Goal: Task Accomplishment & Management: Use online tool/utility

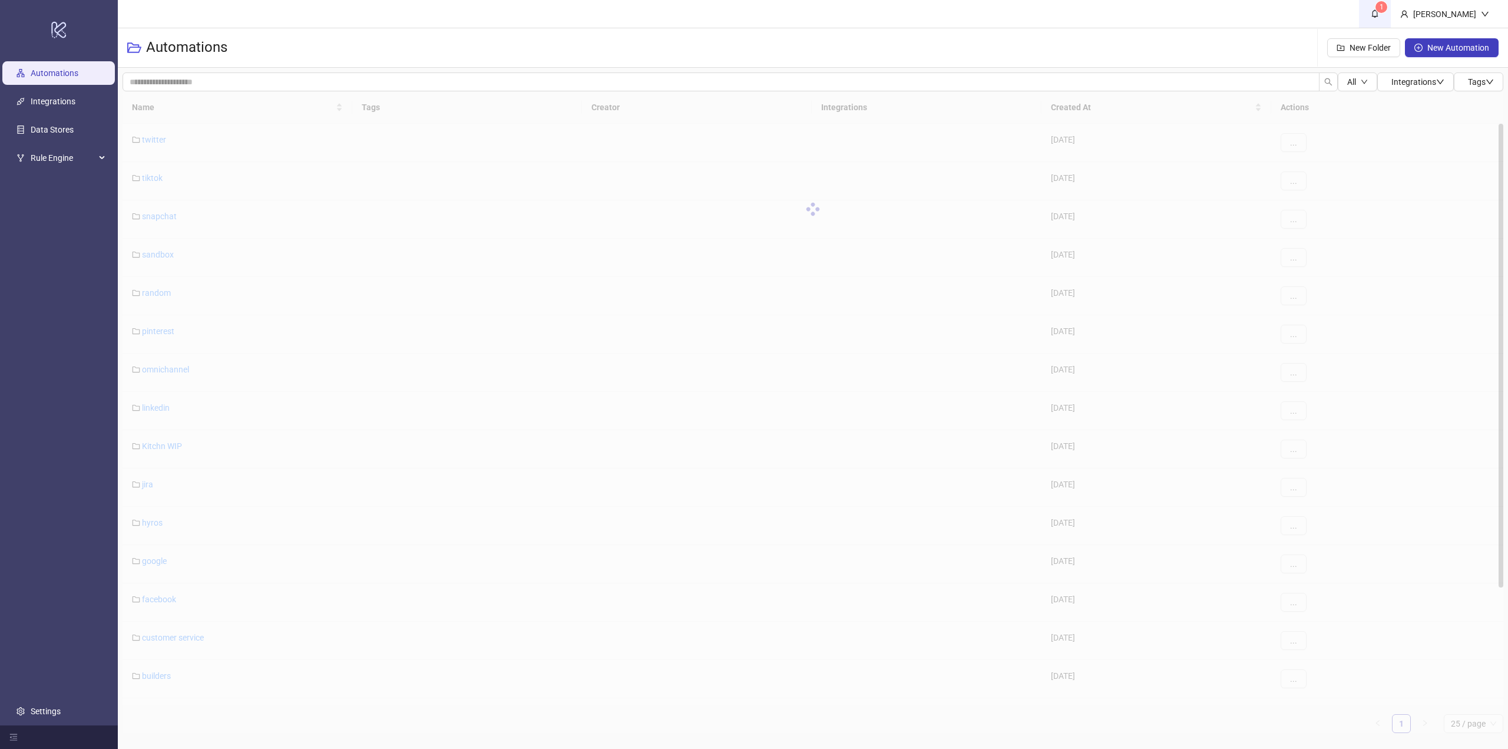
click at [1391, 22] on link "1" at bounding box center [1375, 14] width 32 height 28
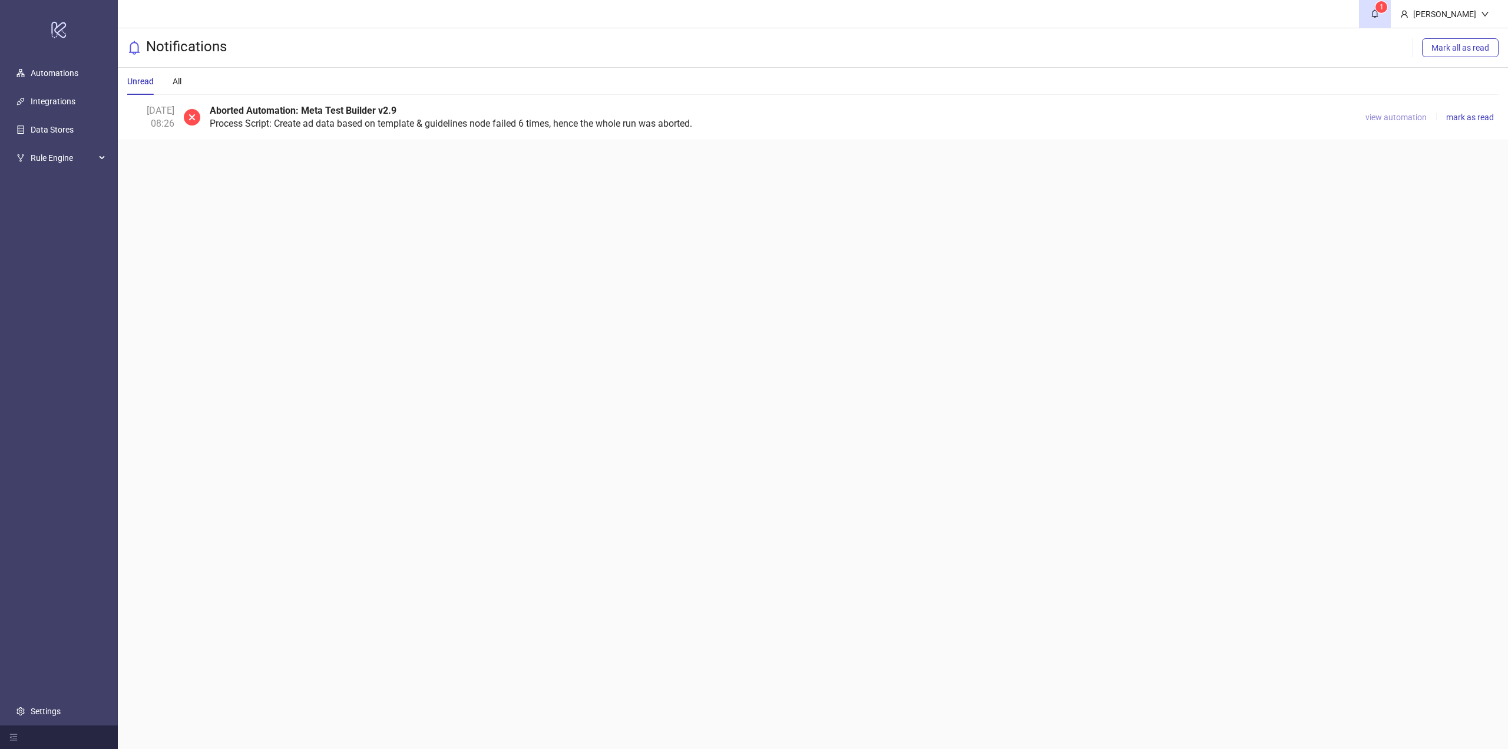
click at [1391, 116] on span "view automation" at bounding box center [1396, 117] width 61 height 9
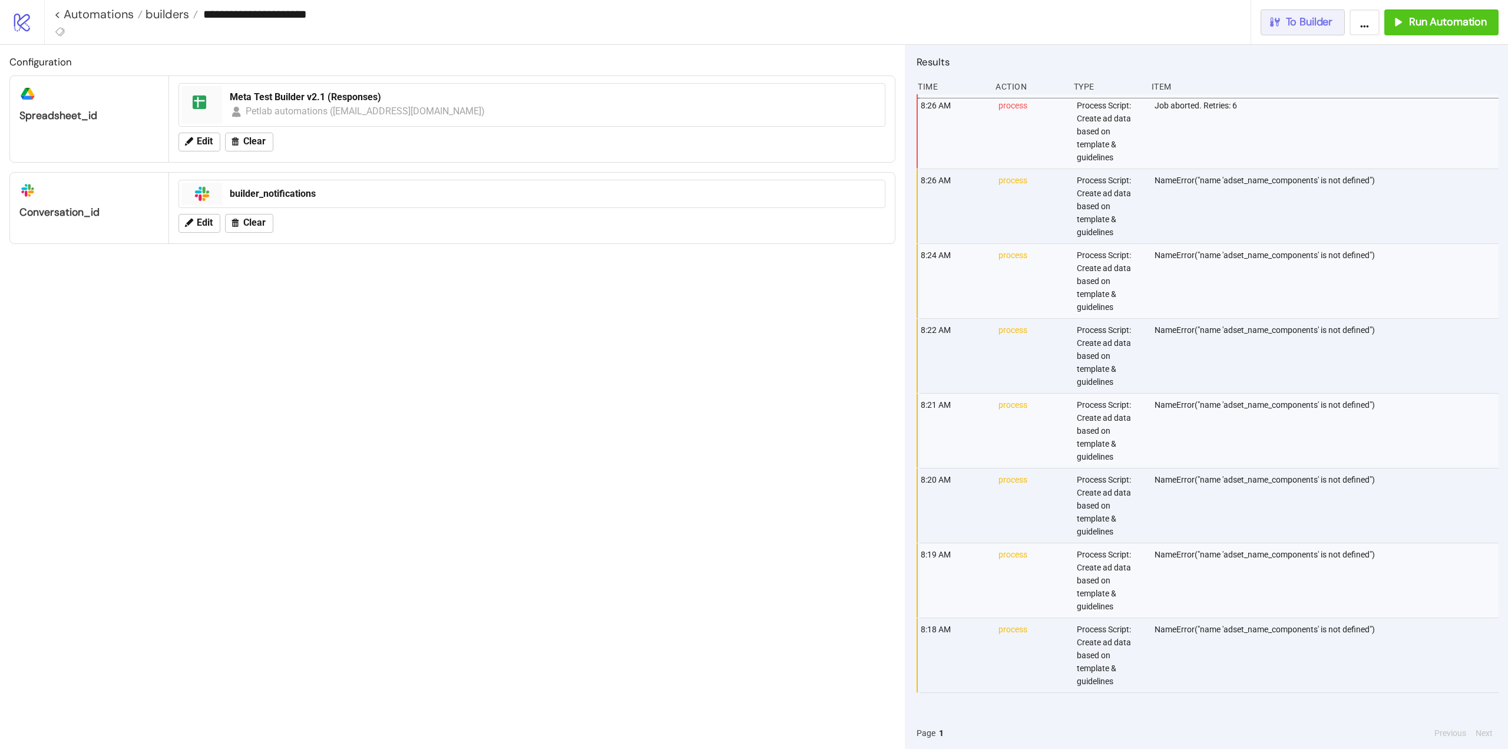
click at [1302, 34] on button "To Builder" at bounding box center [1303, 22] width 85 height 26
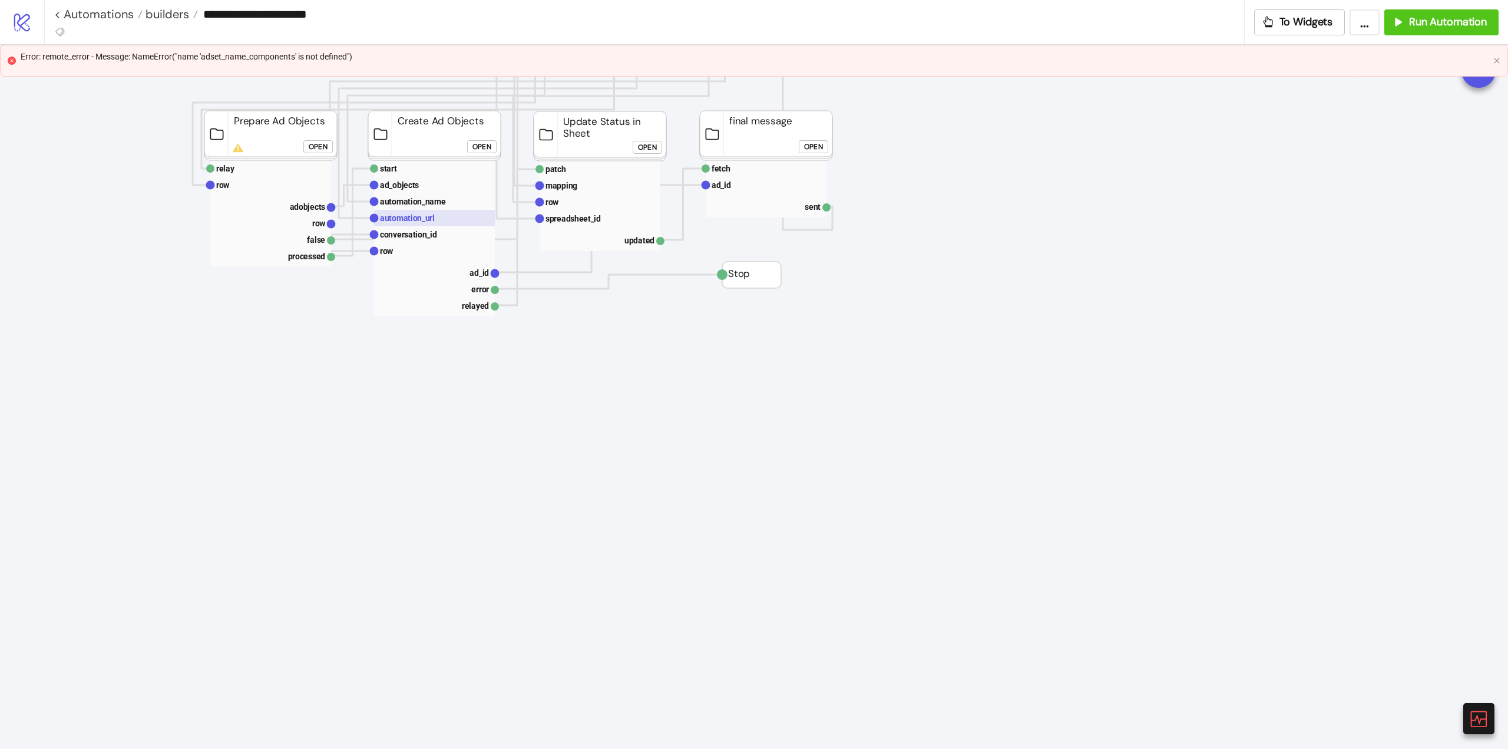
scroll to position [295, 0]
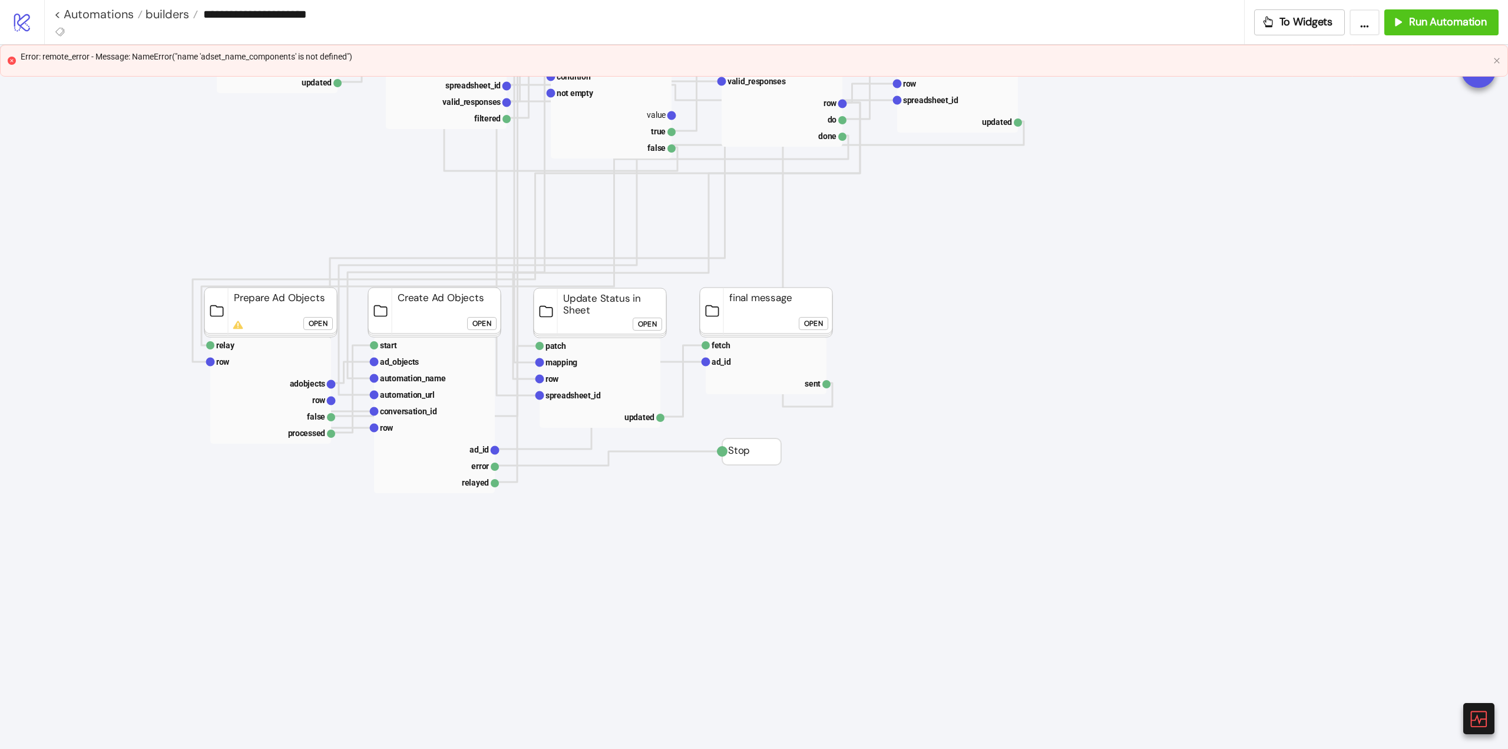
click at [313, 323] on div "Open" at bounding box center [318, 324] width 19 height 14
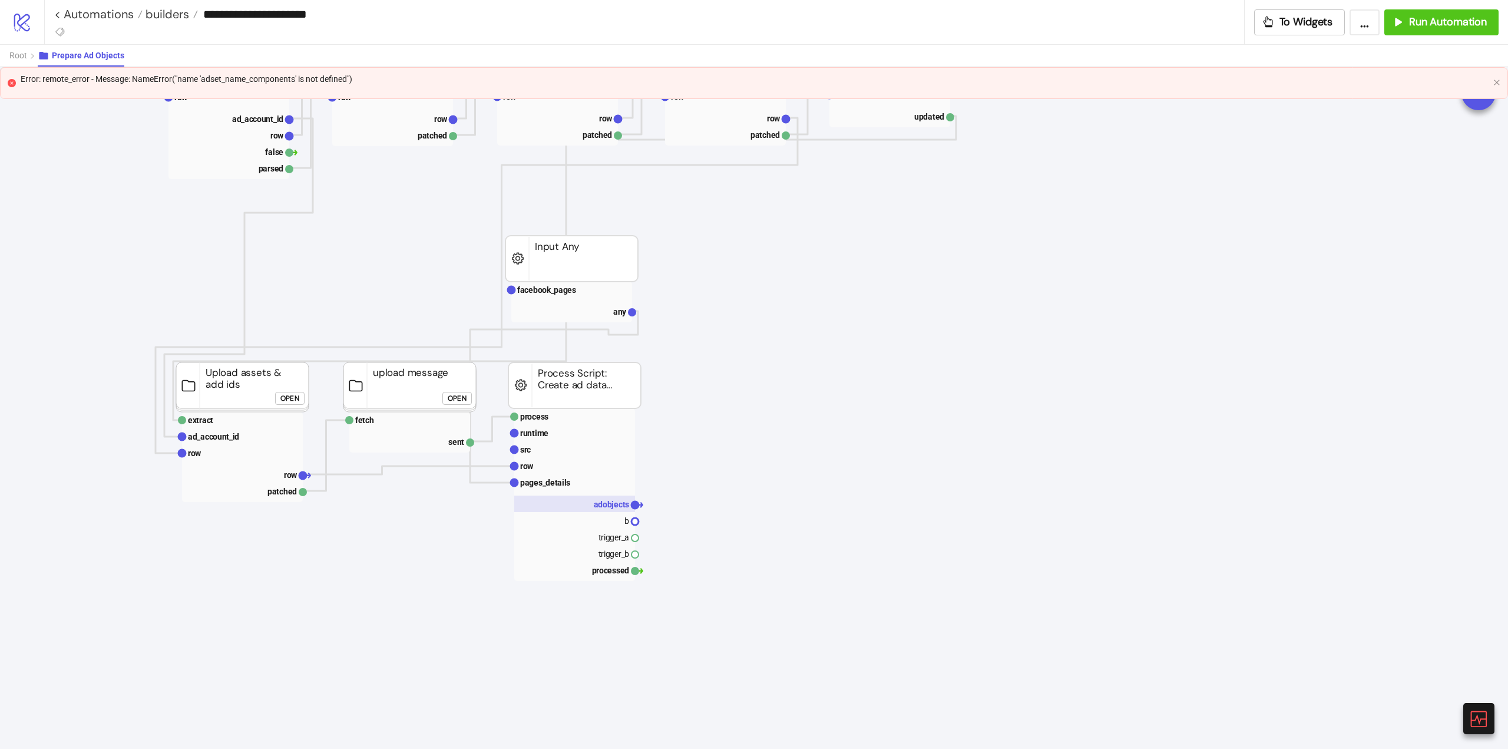
click at [593, 507] on rect at bounding box center [574, 503] width 121 height 16
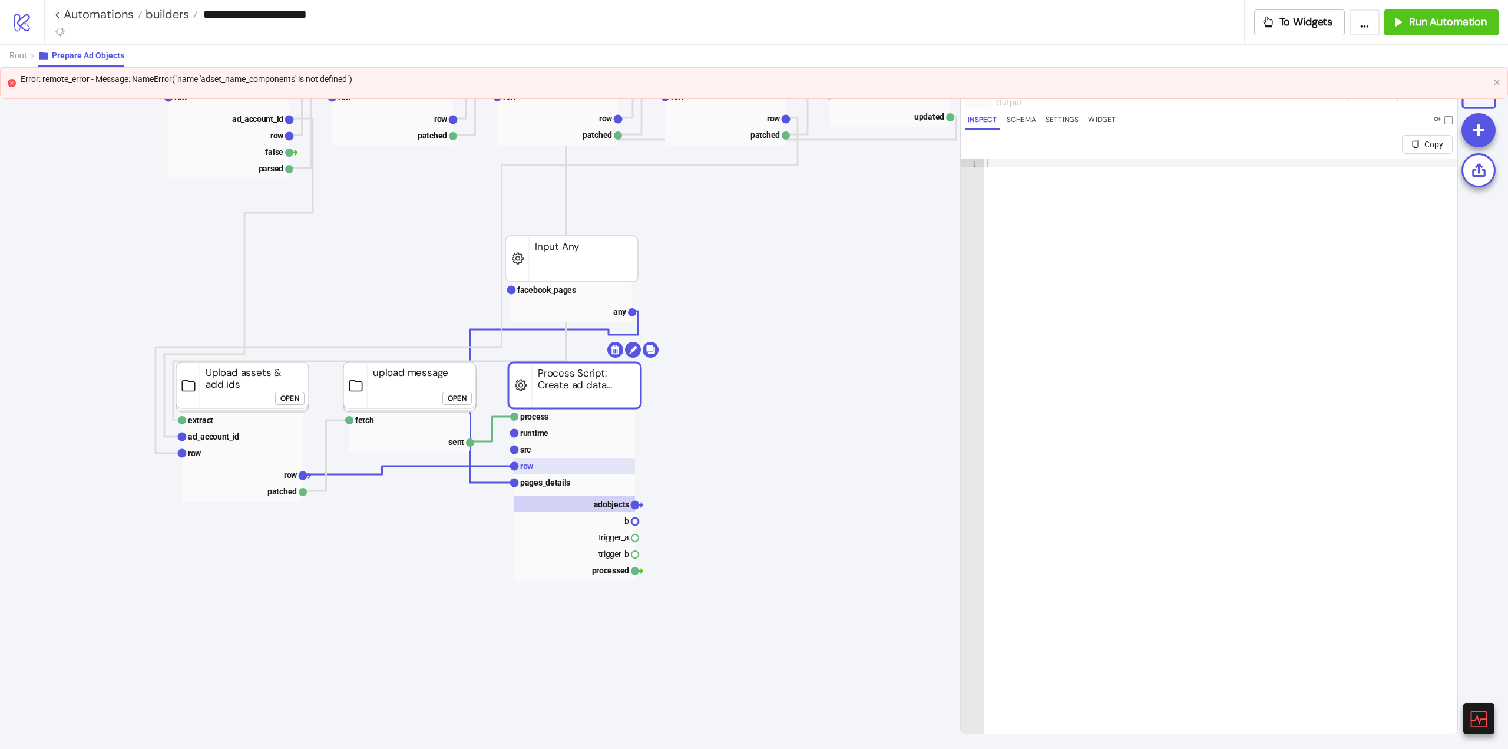
click at [560, 464] on rect at bounding box center [574, 466] width 121 height 16
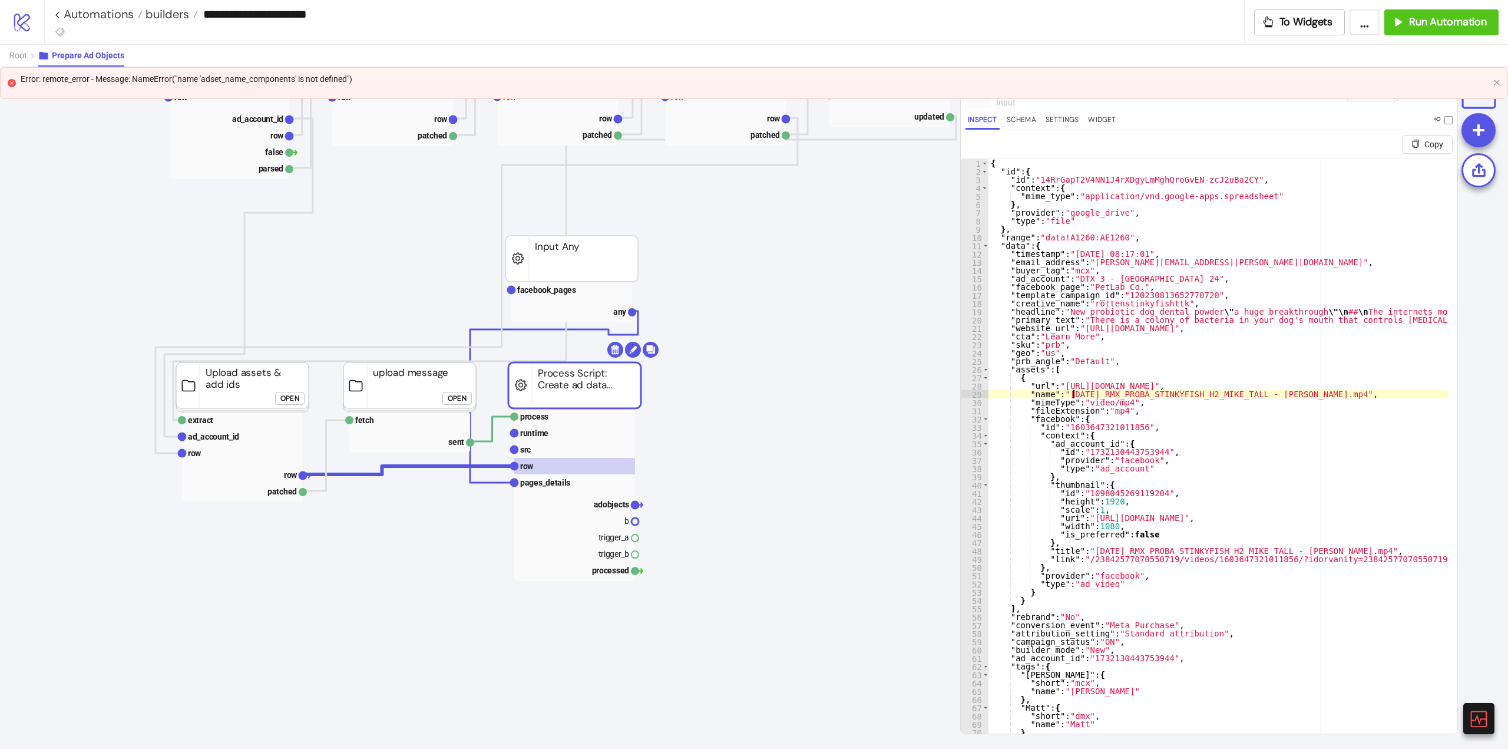
type textarea "* *"
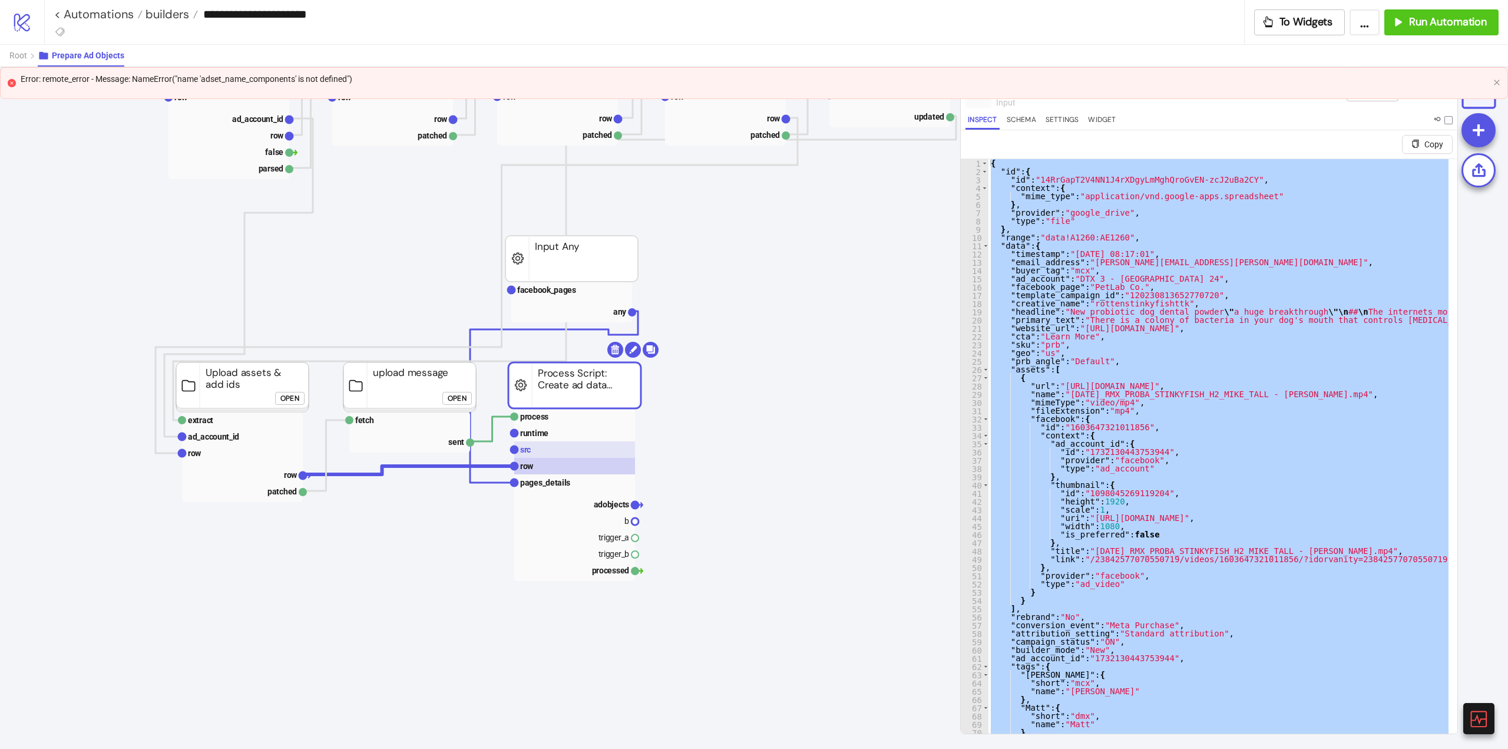
click at [547, 444] on rect at bounding box center [574, 449] width 121 height 16
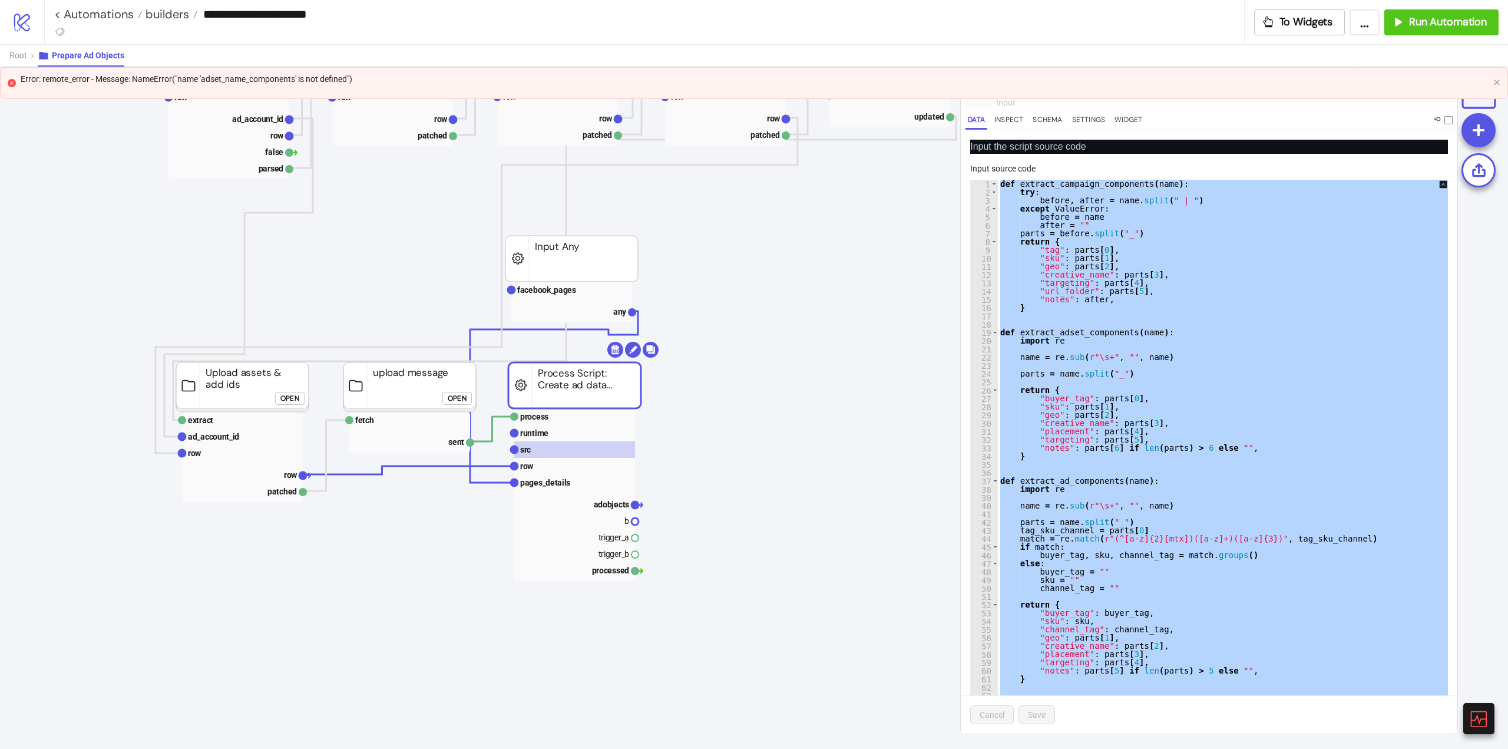
paste textarea "Cursor at row 693"
type textarea "**********"
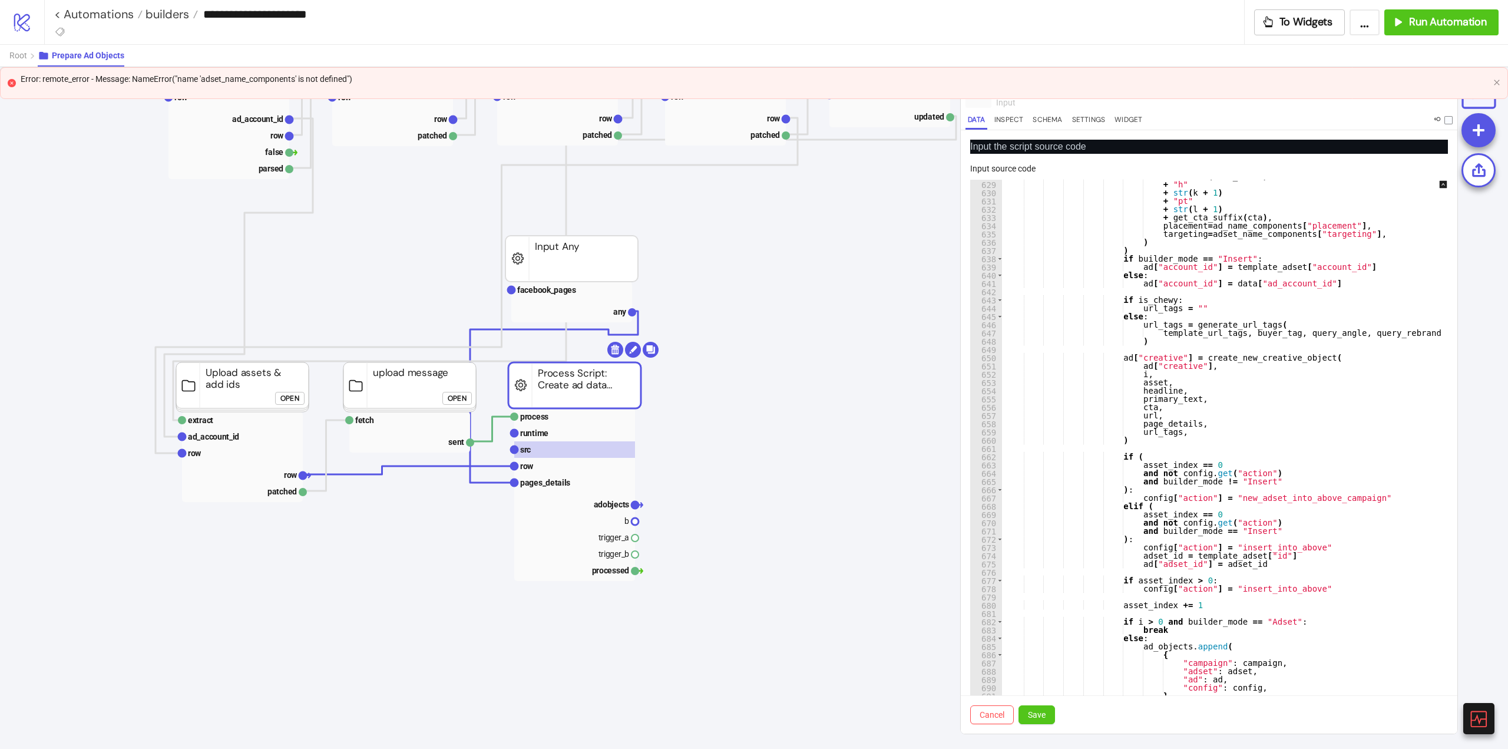
scroll to position [5179, 0]
click at [1039, 718] on span "Save" at bounding box center [1037, 714] width 18 height 9
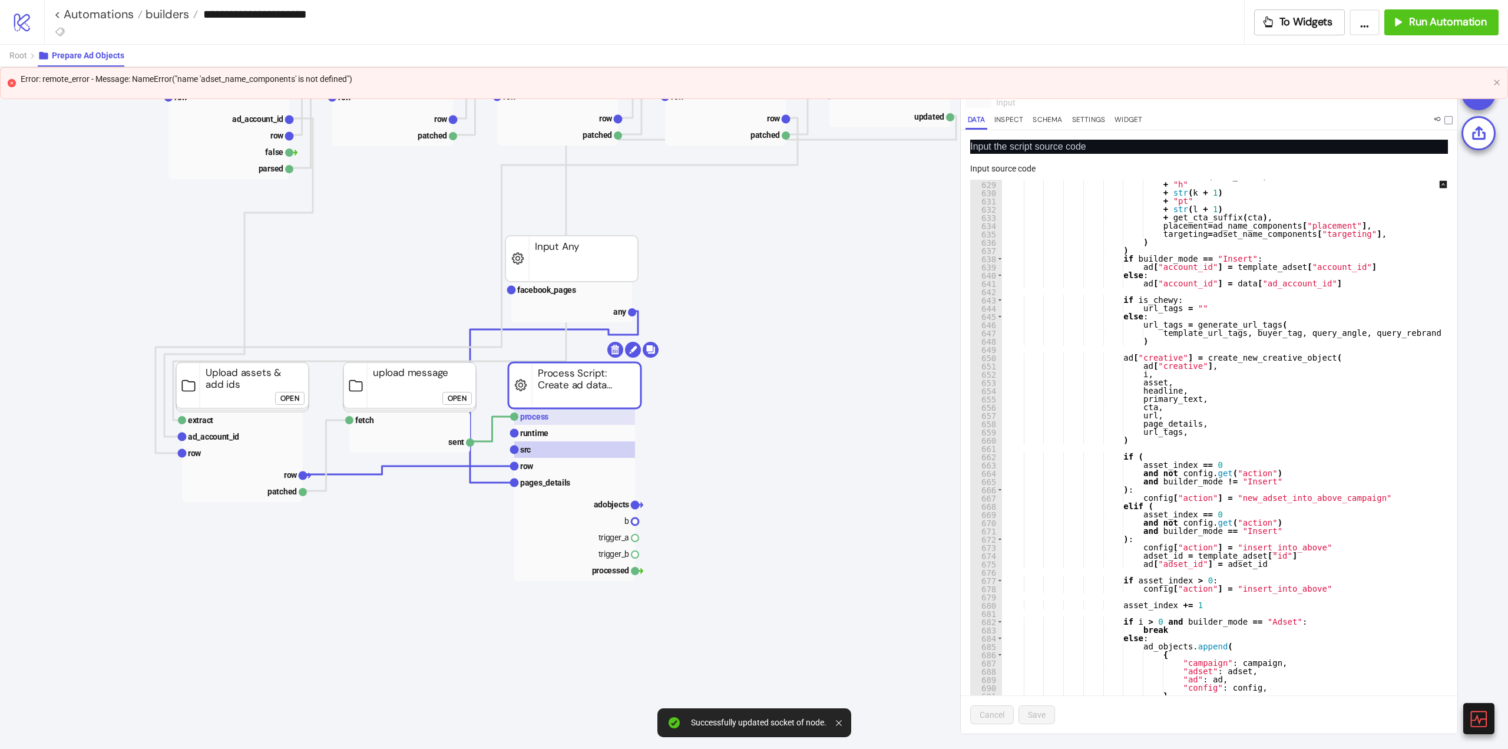
click at [555, 419] on rect at bounding box center [574, 416] width 121 height 16
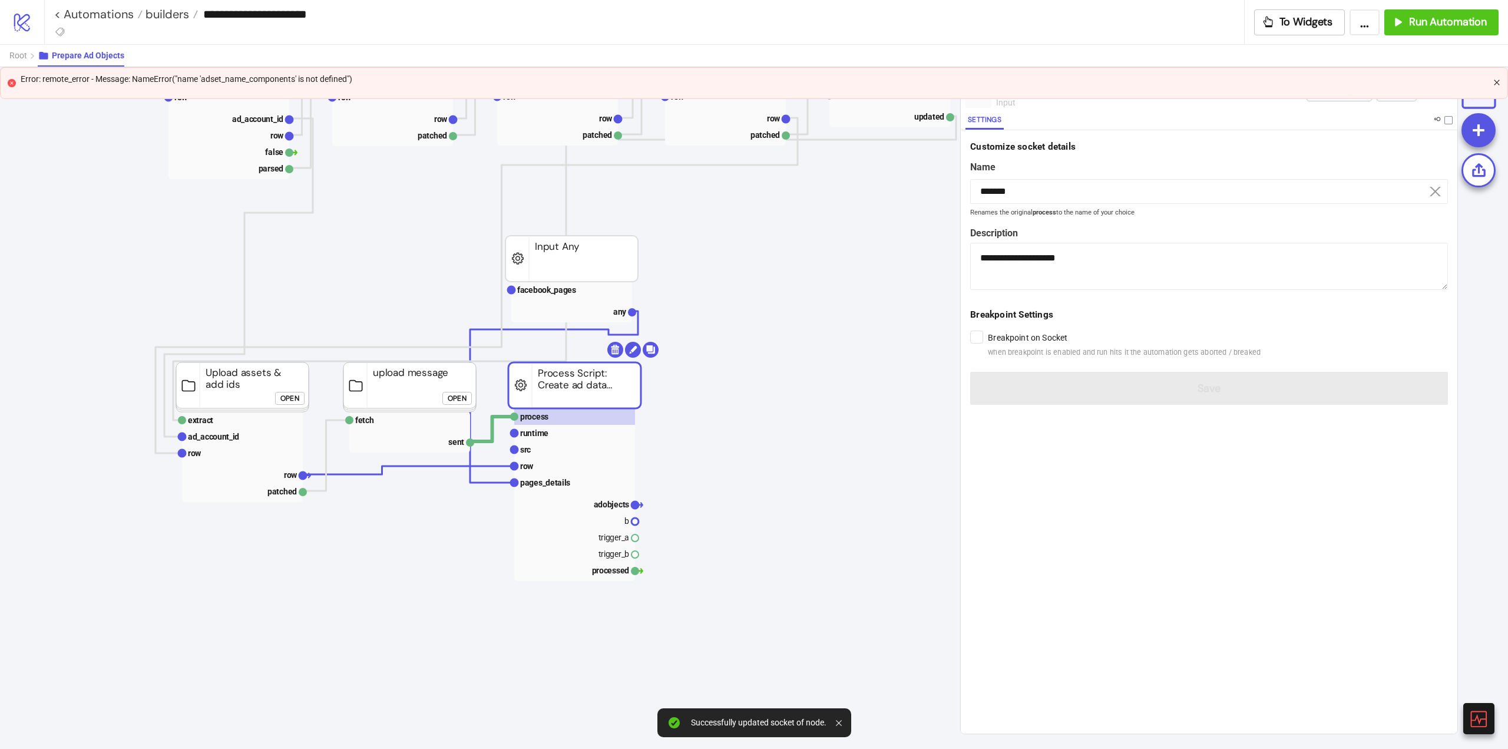
click at [1497, 82] on icon "close" at bounding box center [1496, 82] width 5 height 5
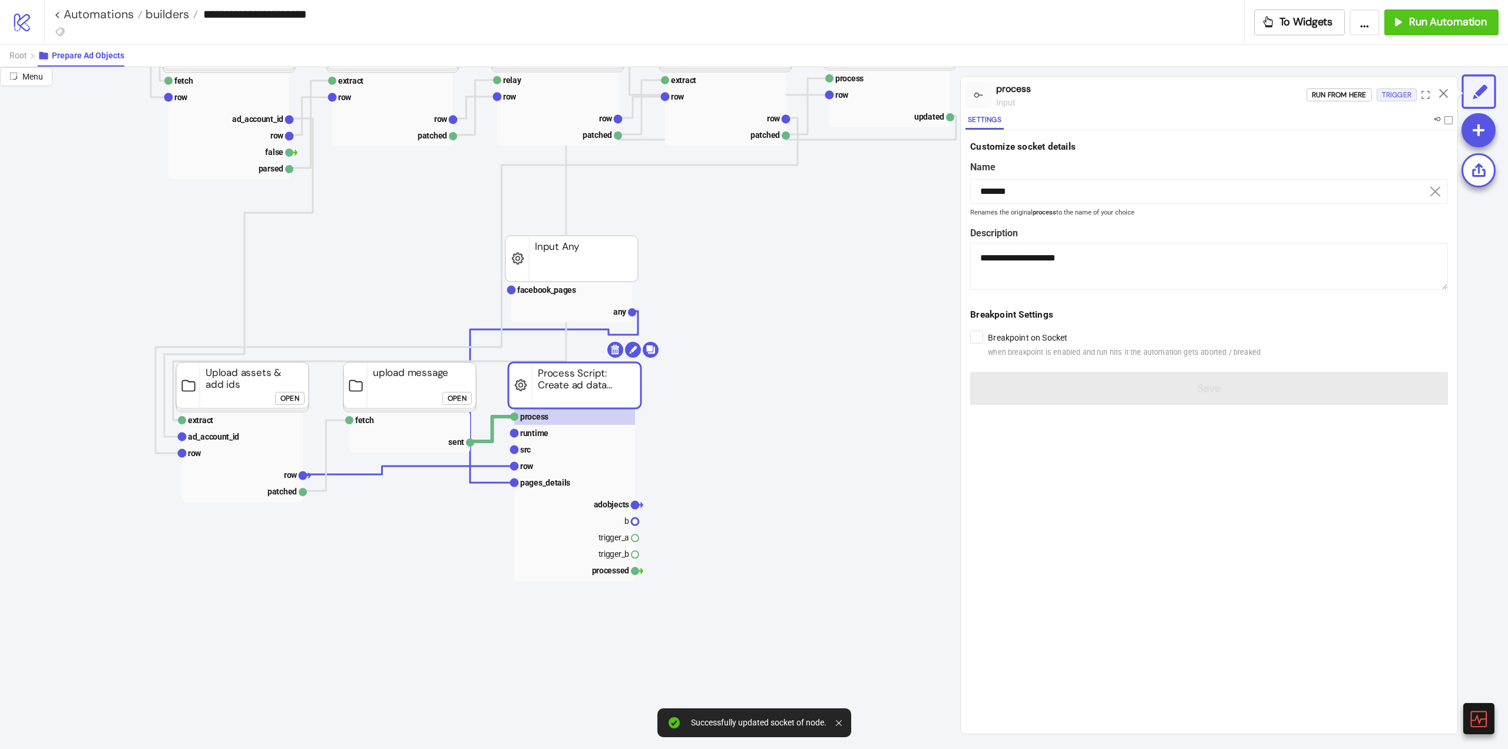
click at [1407, 95] on div "Trigger" at bounding box center [1396, 95] width 29 height 14
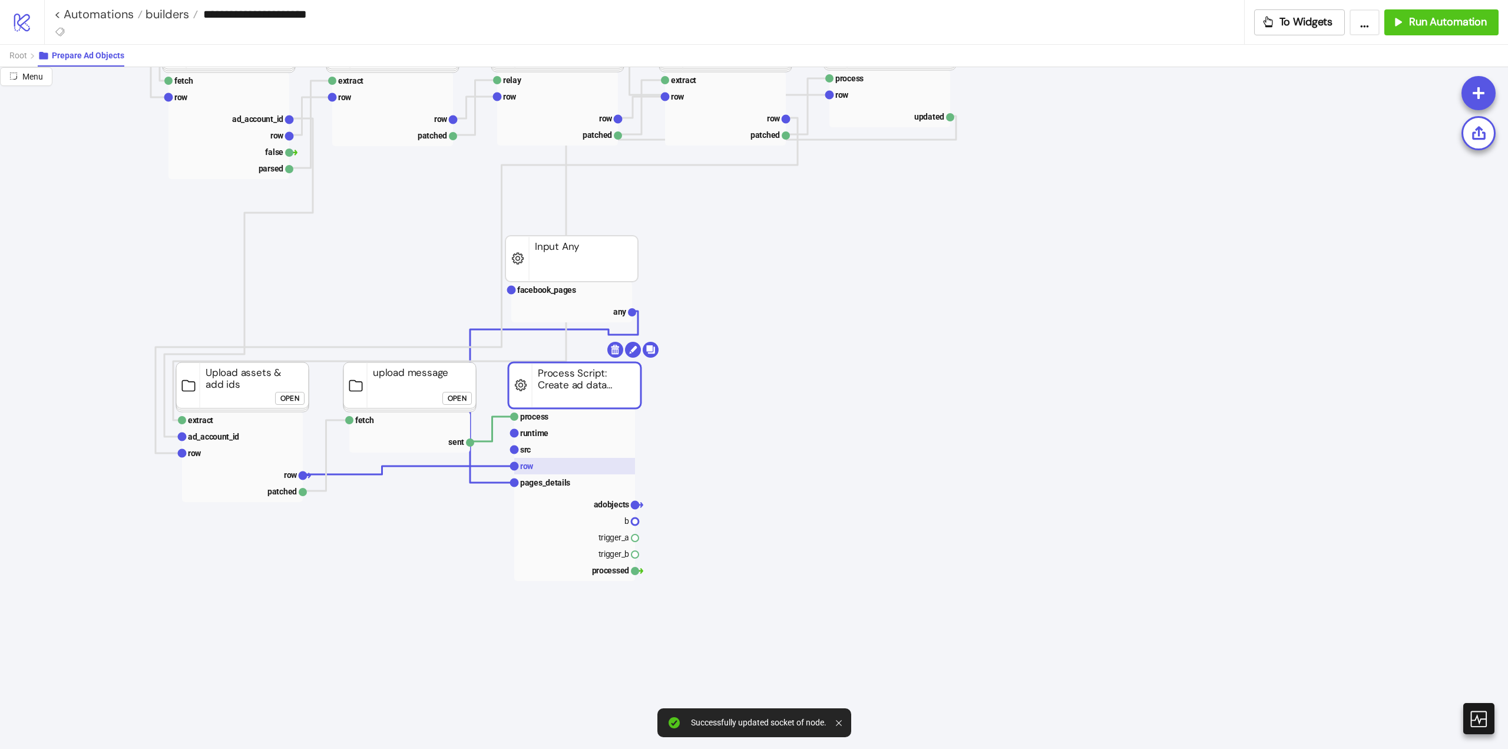
click at [543, 462] on rect at bounding box center [574, 466] width 121 height 16
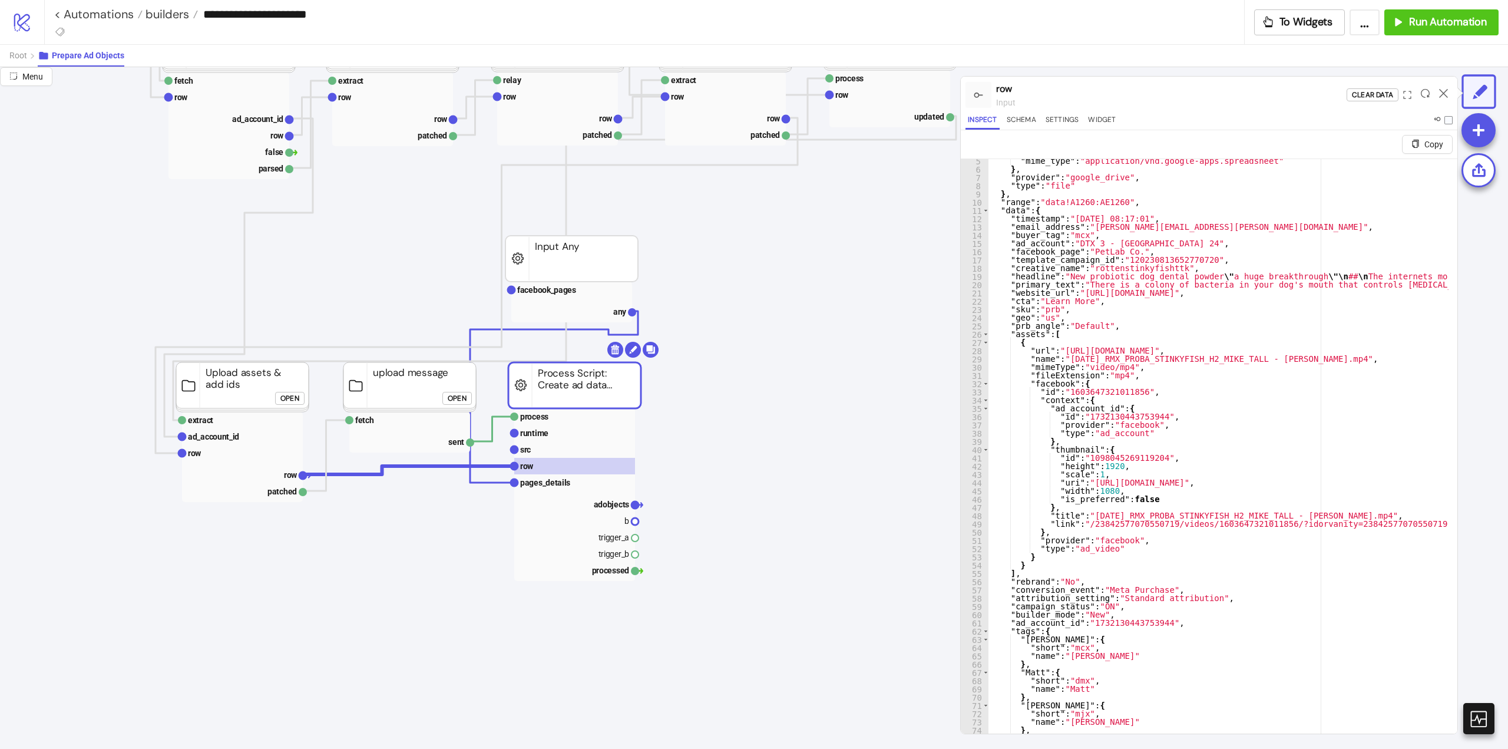
scroll to position [35, 0]
click at [604, 507] on text "adobjects" at bounding box center [612, 504] width 36 height 9
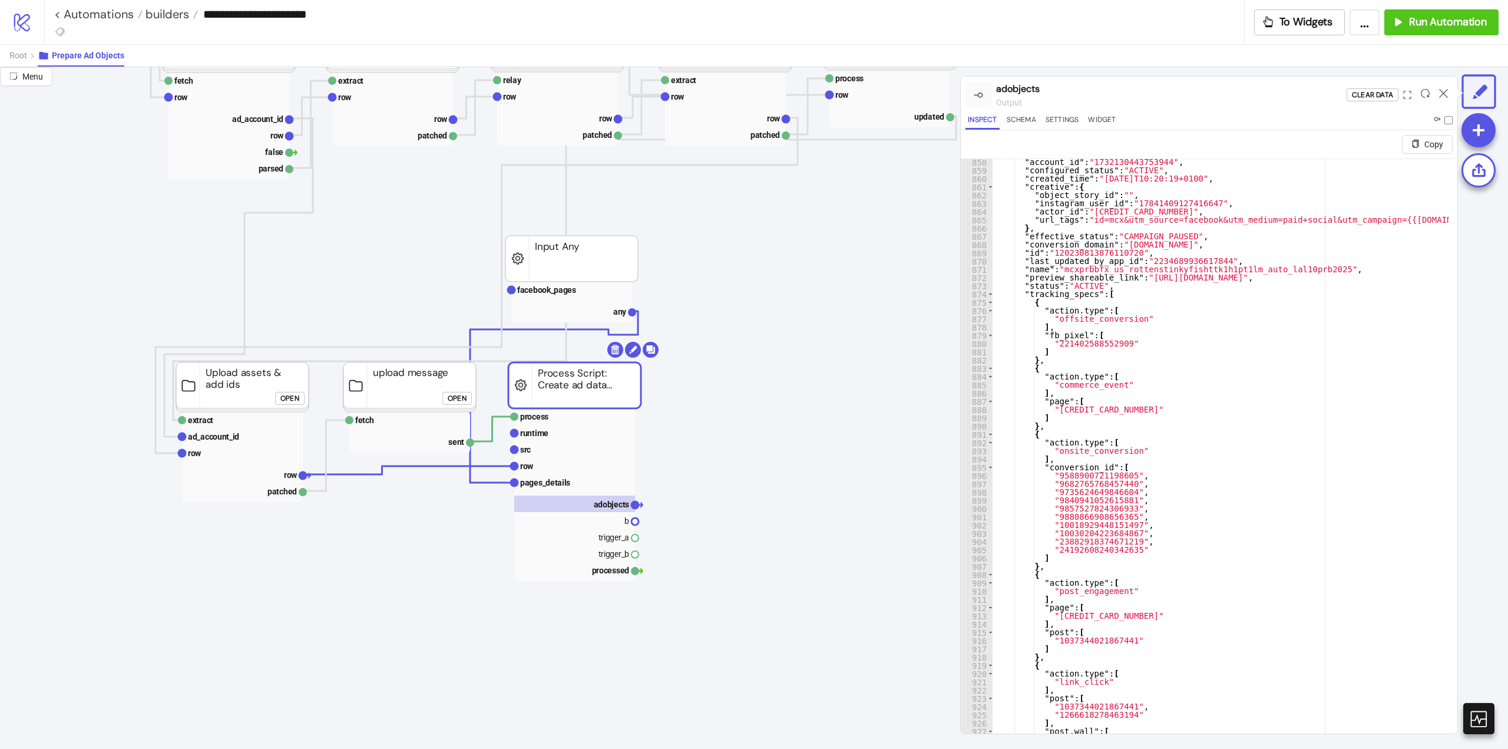
scroll to position [7069, 0]
click at [1440, 95] on icon at bounding box center [1443, 93] width 9 height 9
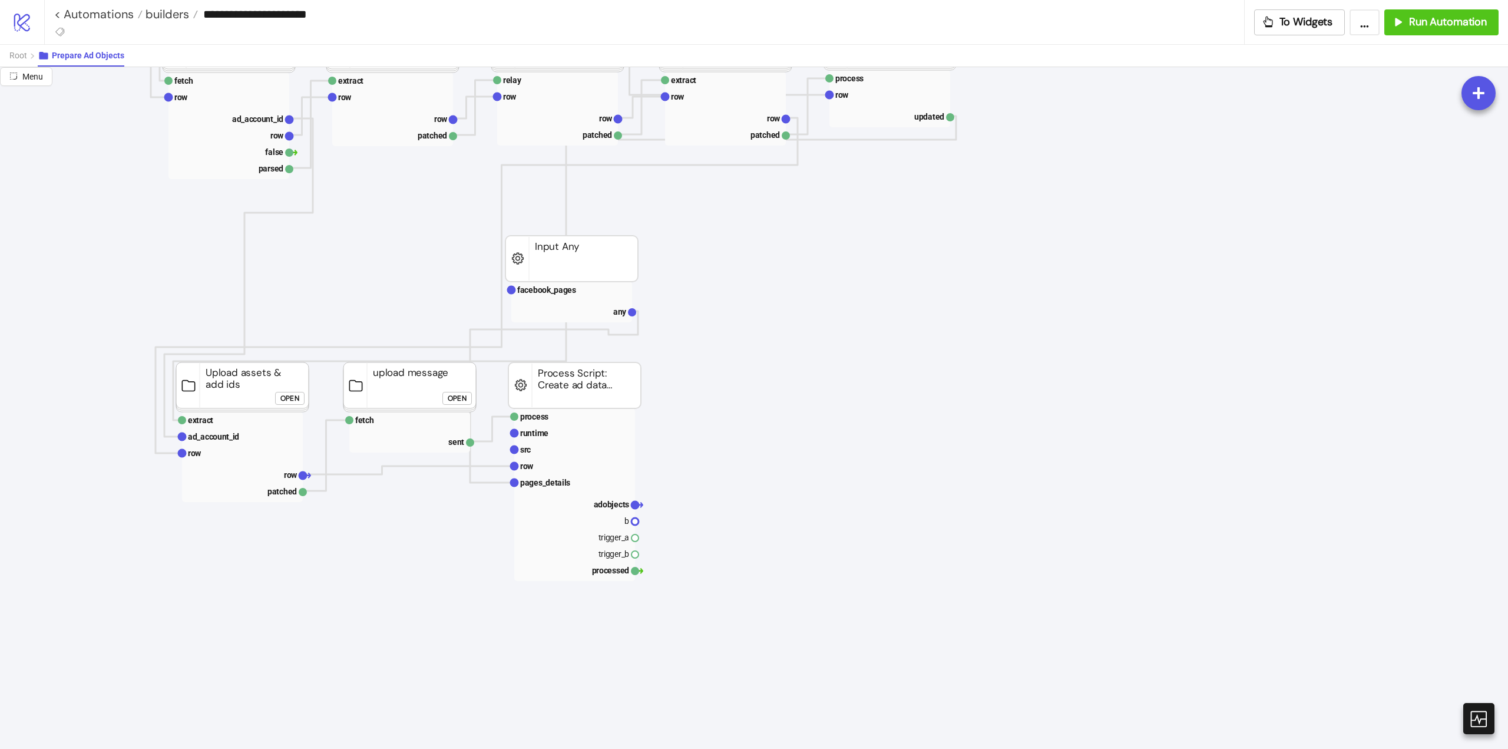
click at [593, 419] on rect at bounding box center [574, 416] width 121 height 16
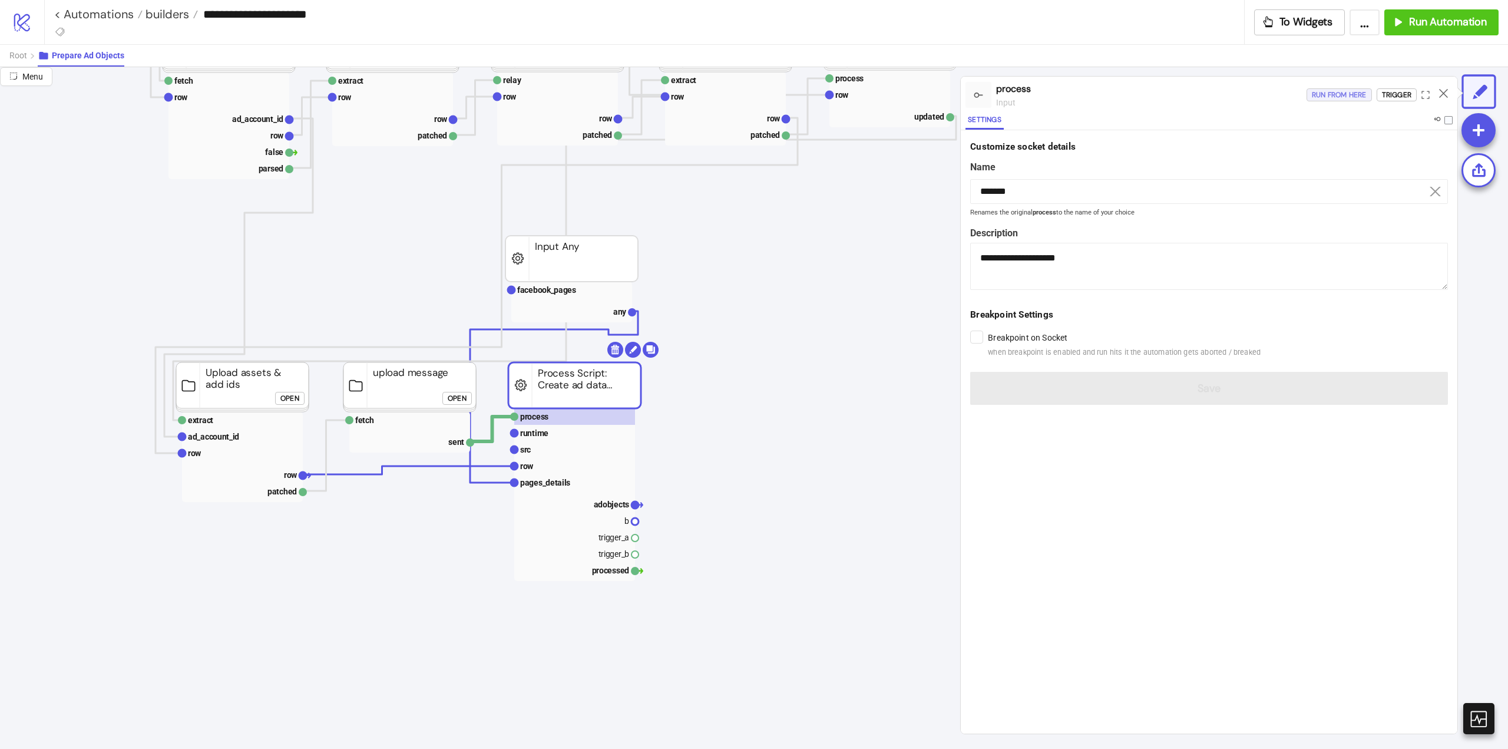
click at [1340, 100] on div "Run from here" at bounding box center [1339, 95] width 55 height 14
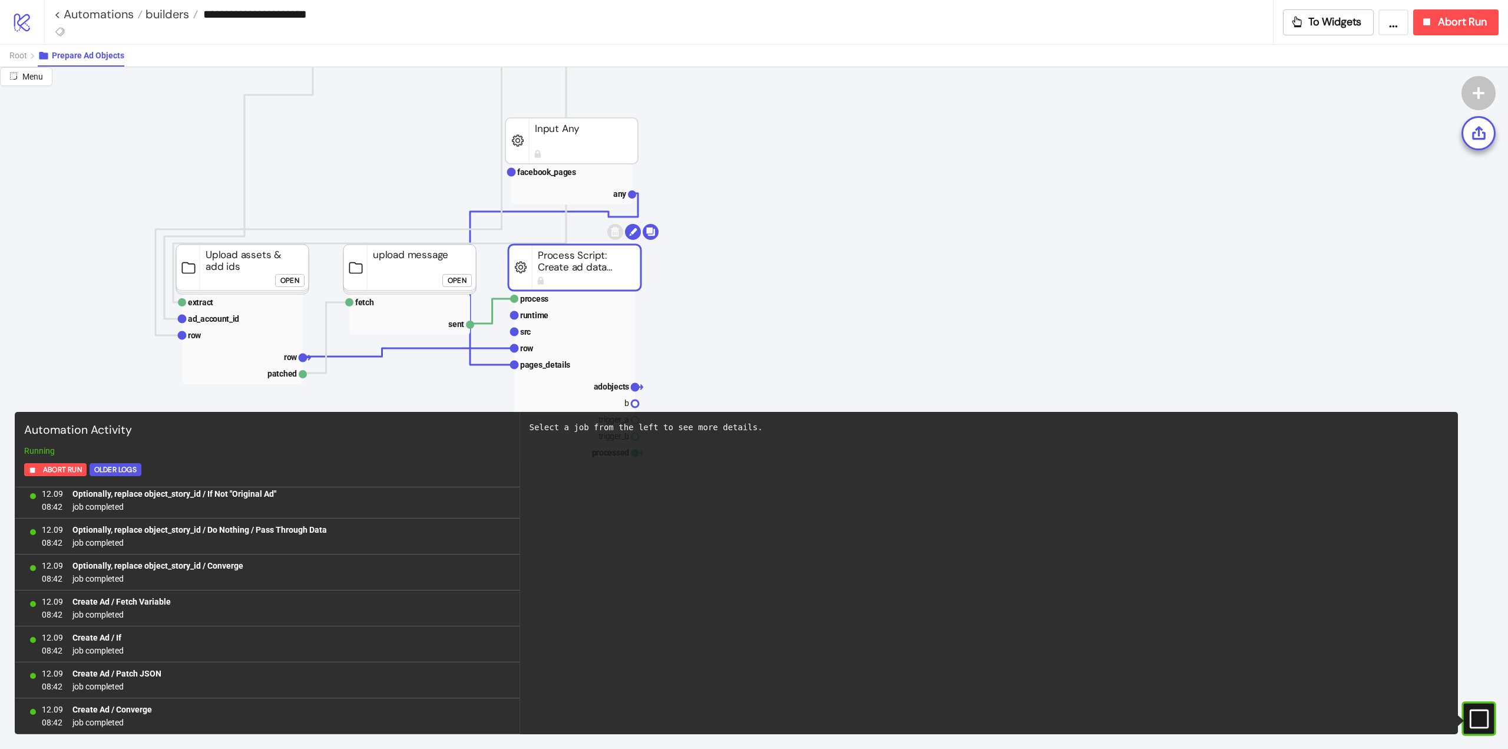
scroll to position [1801, 0]
drag, startPoint x: 21, startPoint y: 54, endPoint x: 62, endPoint y: 71, distance: 44.1
click at [21, 54] on span "Root" at bounding box center [18, 55] width 18 height 9
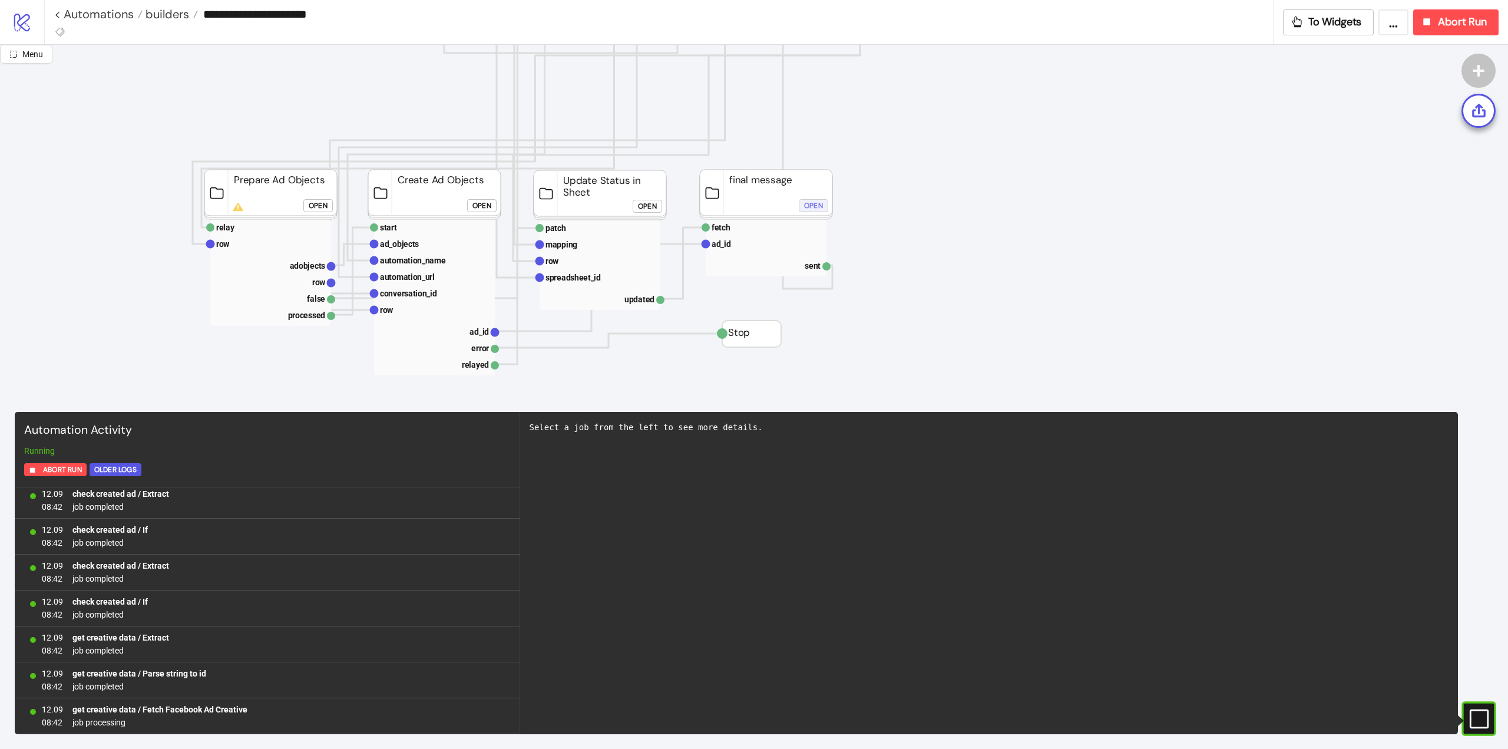
click at [806, 209] on div "Open" at bounding box center [813, 206] width 19 height 14
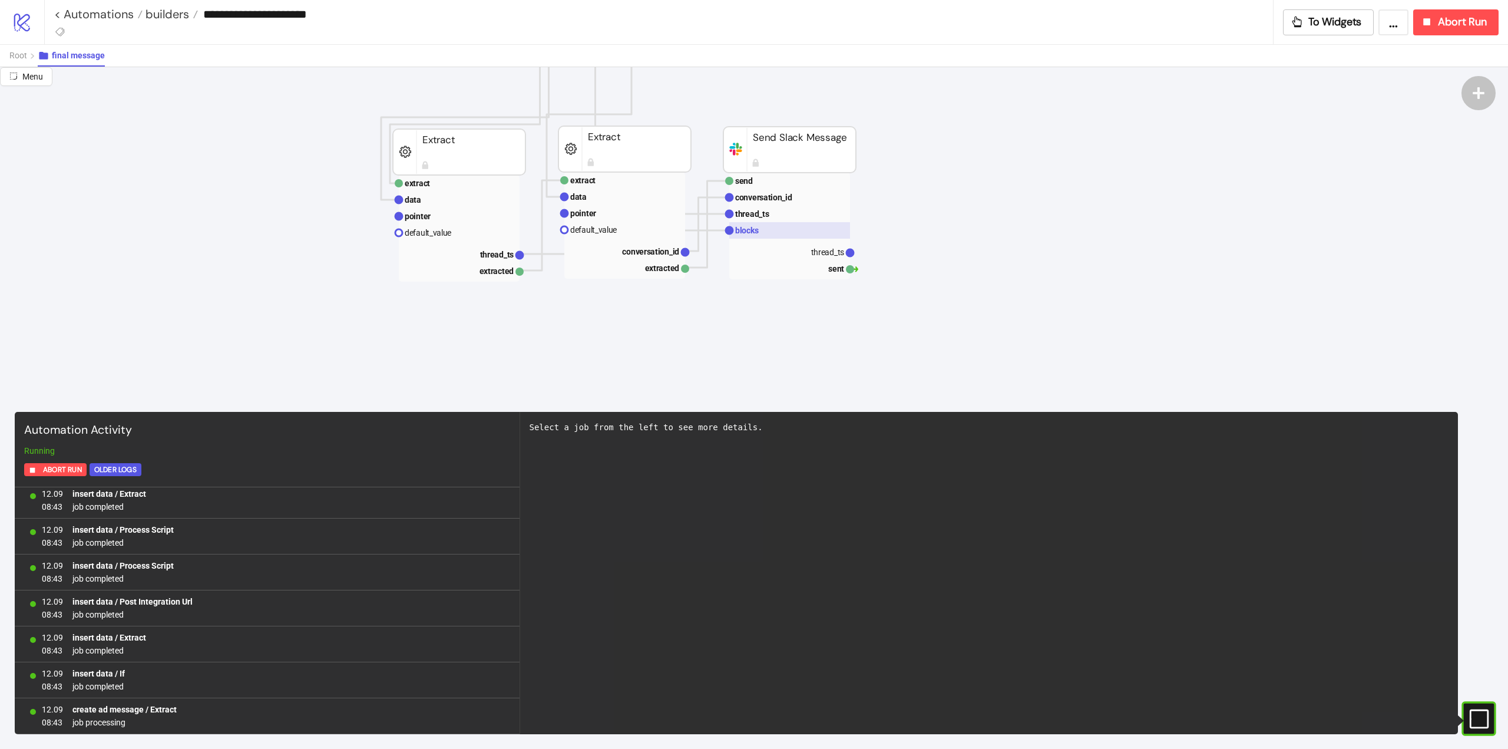
scroll to position [2484, 0]
click at [762, 235] on rect at bounding box center [789, 230] width 121 height 16
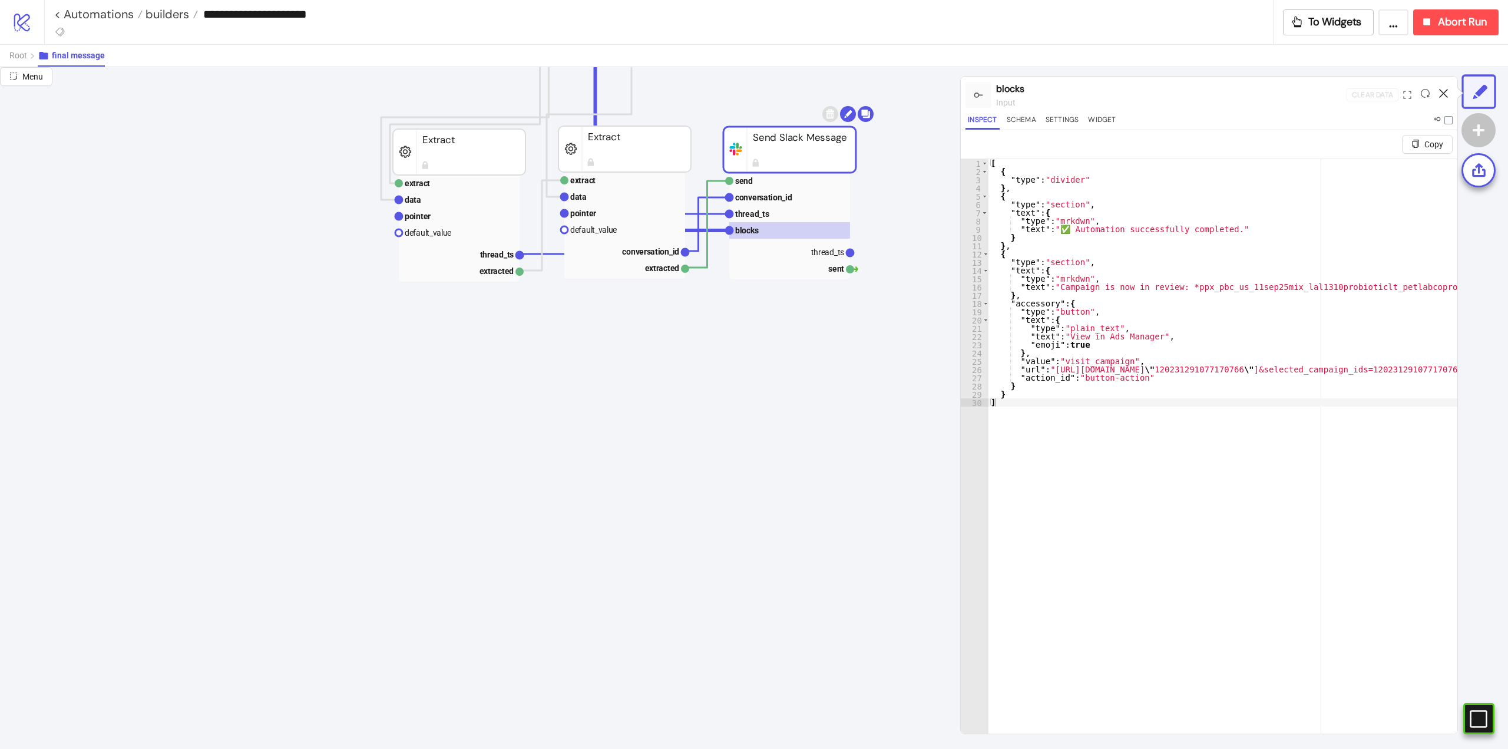
click at [1446, 91] on icon at bounding box center [1443, 93] width 9 height 9
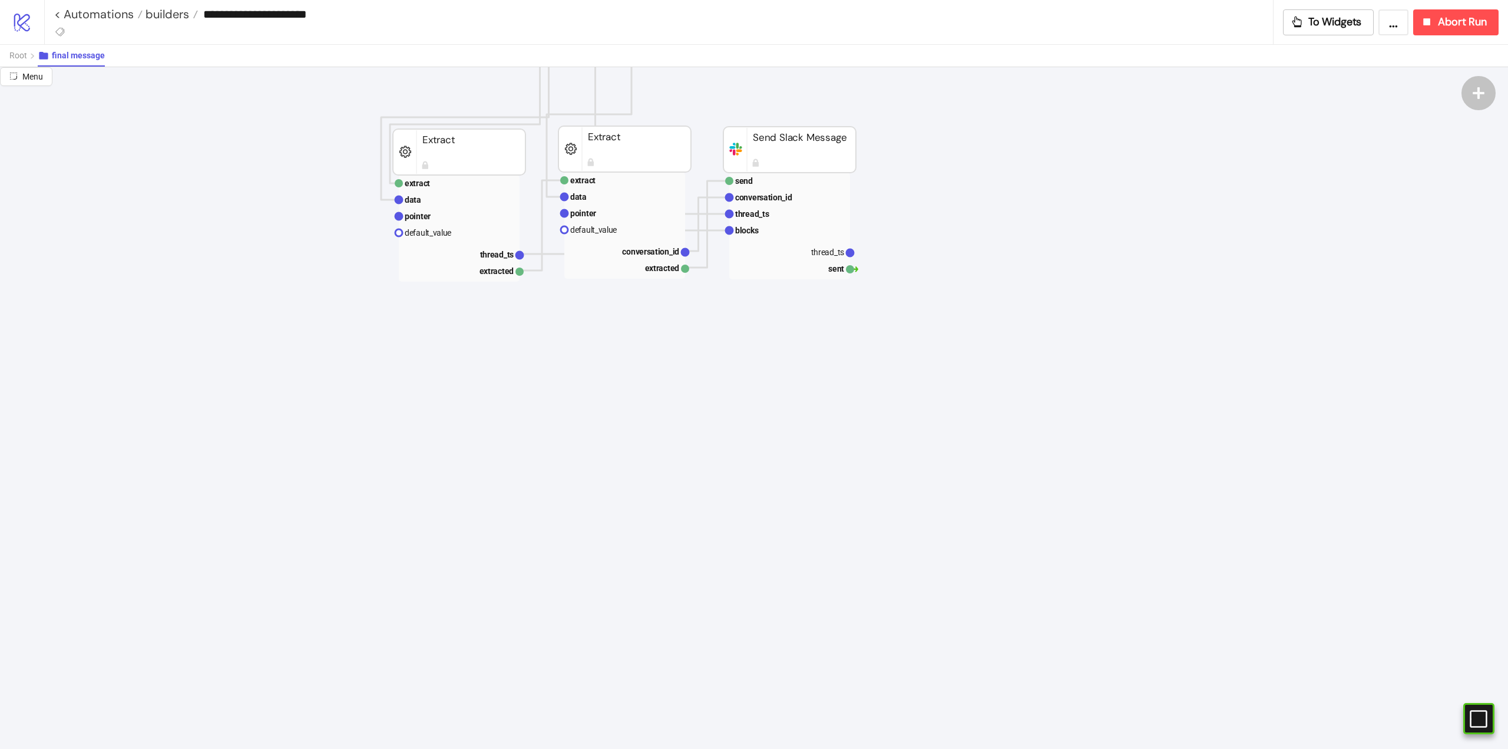
scroll to position [0, 0]
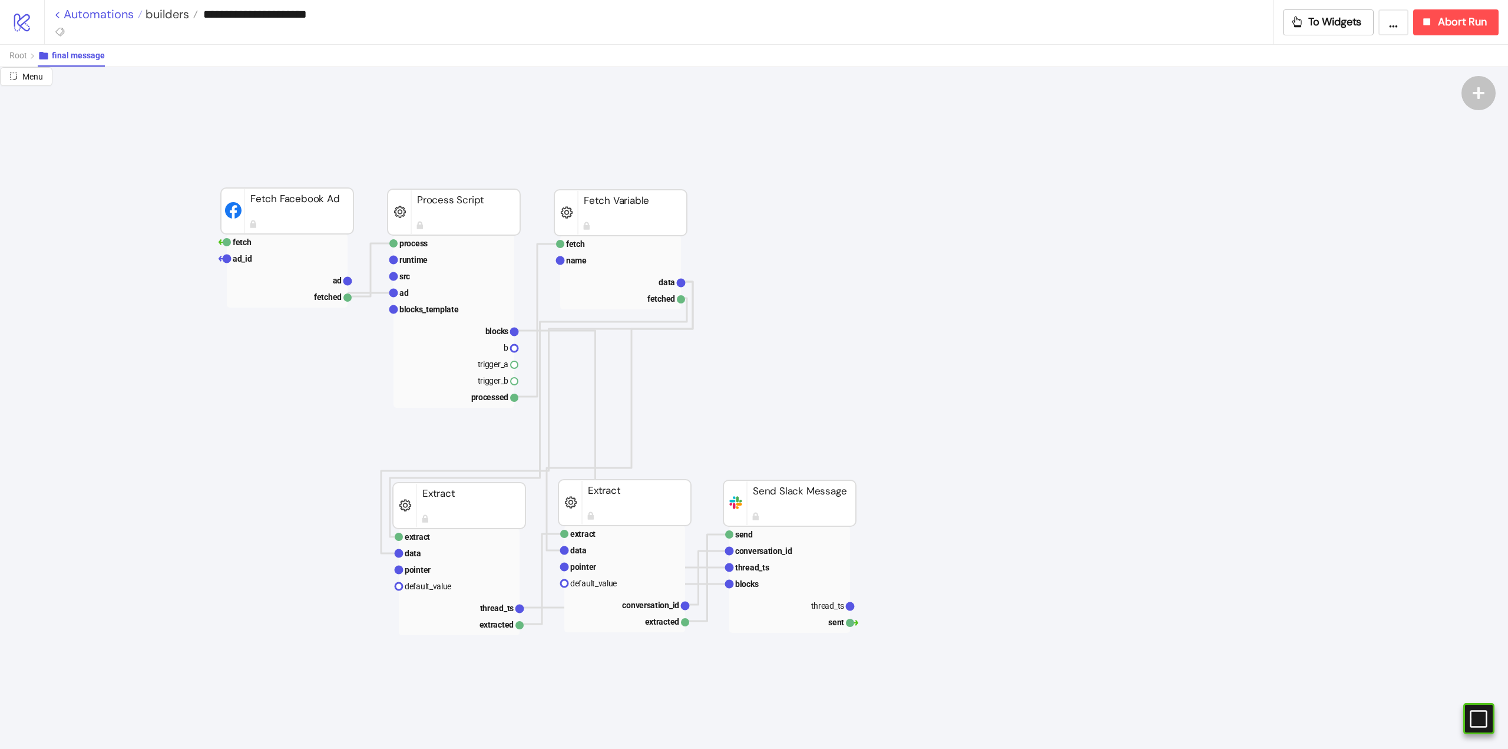
click at [118, 13] on link "< Automations" at bounding box center [98, 14] width 88 height 12
